Goal: Transaction & Acquisition: Book appointment/travel/reservation

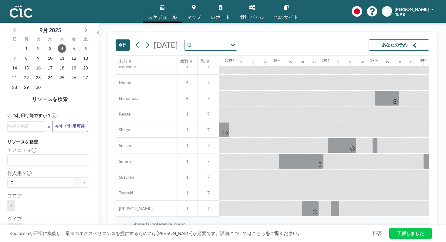
scroll to position [291, 578]
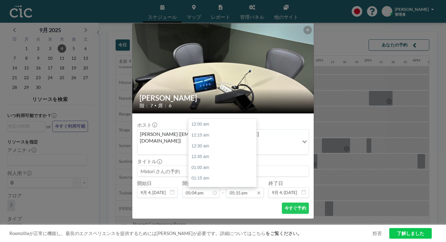
scroll to position [668, 0]
click at [247, 187] on input "05:15 pm" at bounding box center [244, 192] width 37 height 10
click at [244, 217] on div "05:45 pm" at bounding box center [222, 222] width 68 height 11
type input "05:45 pm"
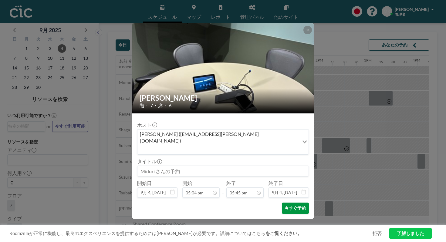
click at [282, 203] on button "今すぐ予約" at bounding box center [295, 208] width 27 height 11
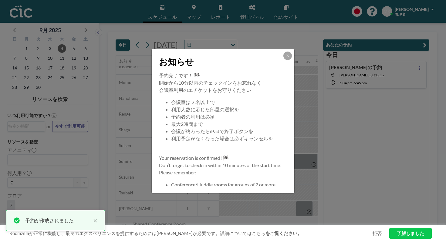
click at [283, 60] on button at bounding box center [287, 56] width 8 height 8
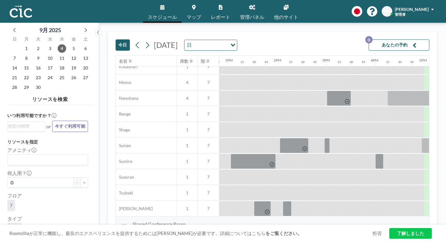
scroll to position [291, 623]
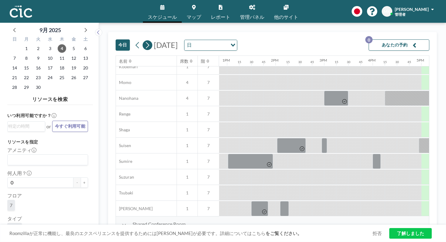
click at [144, 41] on icon at bounding box center [147, 45] width 6 height 9
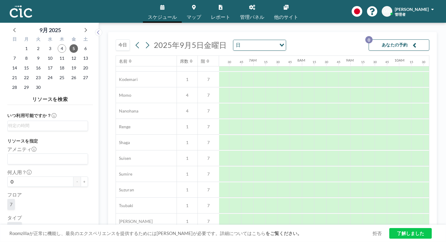
scroll to position [291, 305]
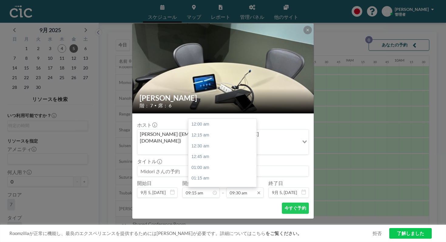
click at [245, 187] on input "09:30 am" at bounding box center [244, 192] width 37 height 10
click at [234, 183] on div "10:00 am" at bounding box center [222, 188] width 68 height 11
type input "10:00 am"
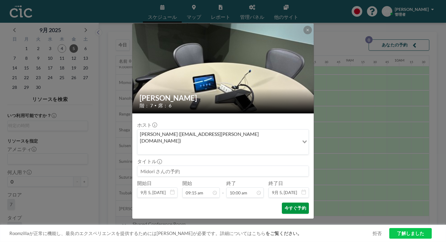
click at [285, 203] on button "今すぐ予約" at bounding box center [295, 208] width 27 height 11
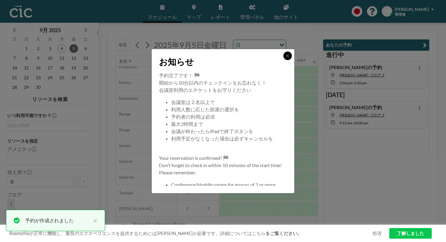
click at [286, 58] on icon at bounding box center [288, 56] width 4 height 4
